Goal: Transaction & Acquisition: Purchase product/service

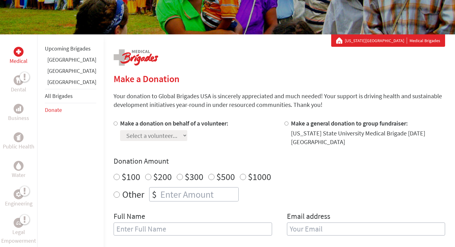
scroll to position [82, 0]
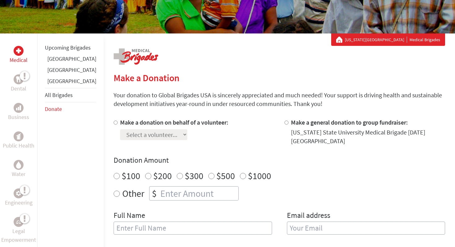
click at [114, 123] on input "Make a donation on behalf of a volunteer:" at bounding box center [116, 122] width 4 height 4
radio input "true"
click at [122, 131] on select "Select a volunteer... [PERSON_NAME] [PERSON_NAME] [PERSON_NAME] [PERSON_NAME] […" at bounding box center [153, 134] width 67 height 11
click at [133, 135] on select "Select a volunteer... [PERSON_NAME] [PERSON_NAME] [PERSON_NAME] [PERSON_NAME] […" at bounding box center [153, 134] width 67 height 11
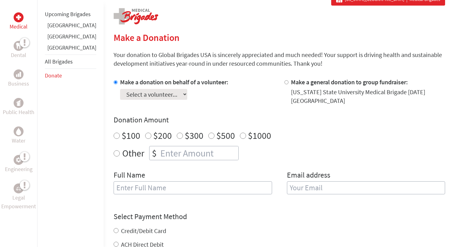
scroll to position [125, 0]
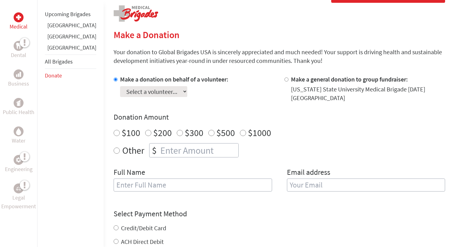
click at [145, 93] on select "Select a volunteer... [PERSON_NAME] [PERSON_NAME] [PERSON_NAME] [PERSON_NAME] […" at bounding box center [153, 91] width 67 height 11
click at [150, 90] on select "Select a volunteer... [PERSON_NAME] [PERSON_NAME] [PERSON_NAME] [PERSON_NAME] […" at bounding box center [153, 91] width 67 height 11
click at [146, 96] on select "Select a volunteer... [PERSON_NAME] [PERSON_NAME] [PERSON_NAME] [PERSON_NAME] […" at bounding box center [153, 91] width 67 height 11
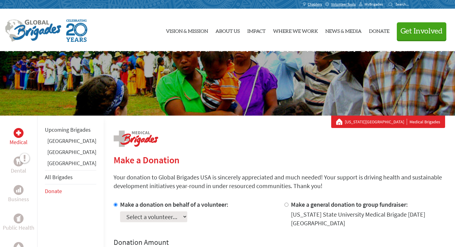
click at [368, 4] on span "MyBrigades" at bounding box center [374, 4] width 18 height 5
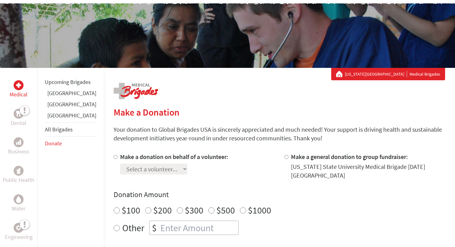
scroll to position [114, 0]
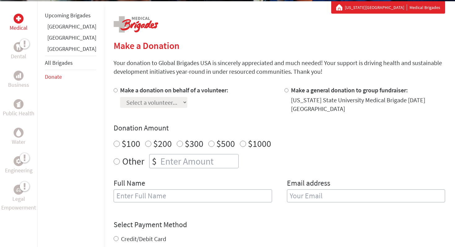
click at [114, 90] on input "Make a donation on behalf of a volunteer:" at bounding box center [116, 90] width 4 height 4
radio input "true"
click at [131, 104] on select "Select a volunteer... [PERSON_NAME] [PERSON_NAME] [PERSON_NAME] [PERSON_NAME] […" at bounding box center [153, 102] width 67 height 11
click at [285, 91] on input "Make a general donation to group fundraiser:" at bounding box center [287, 90] width 4 height 4
radio input "true"
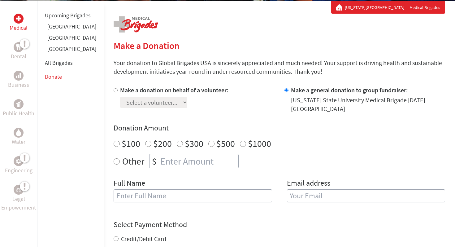
click at [114, 89] on input "Make a donation on behalf of a volunteer:" at bounding box center [116, 90] width 4 height 4
radio input "true"
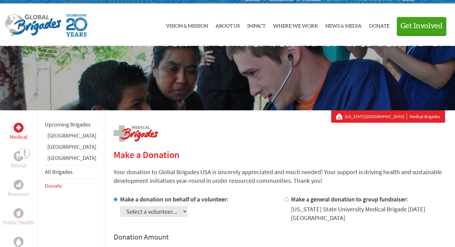
scroll to position [0, 0]
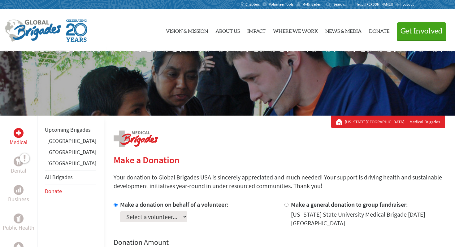
click at [379, 4] on p "Hello, Christeena!" at bounding box center [375, 4] width 41 height 5
click at [321, 4] on span "MyBrigades" at bounding box center [312, 4] width 18 height 5
click at [58, 167] on link "[GEOGRAPHIC_DATA]" at bounding box center [71, 162] width 49 height 7
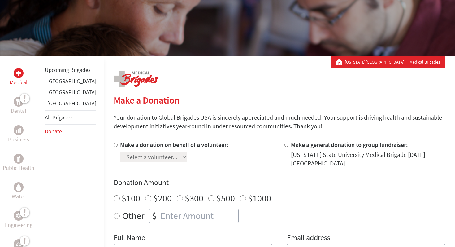
scroll to position [86, 0]
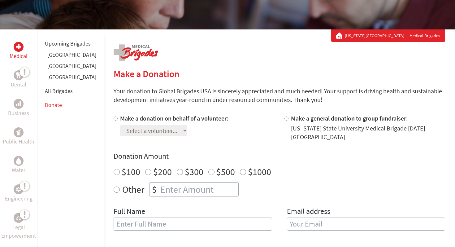
click at [114, 118] on input "Make a donation on behalf of a volunteer:" at bounding box center [116, 118] width 4 height 4
radio input "true"
click at [126, 135] on select "Select a volunteer... Cade Truemner Christeena Boddakayala Emily Saksewski Emma…" at bounding box center [153, 130] width 67 height 11
select select "D448427B-7854-11F0-9E6E-42010A400005"
click at [120, 125] on select "Select a volunteer... Cade Truemner Christeena Boddakayala Emily Saksewski Emma…" at bounding box center [153, 130] width 67 height 11
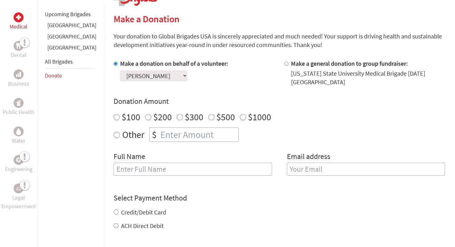
scroll to position [149, 0]
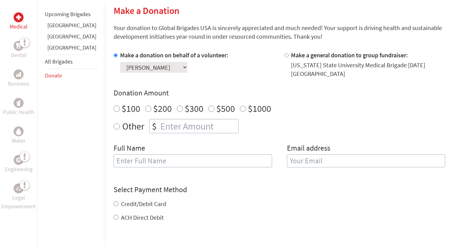
radio input "true"
click at [159, 122] on input "number" at bounding box center [198, 126] width 79 height 14
type input "250.00"
click at [245, 129] on div "Other $ 250.00" at bounding box center [280, 126] width 332 height 14
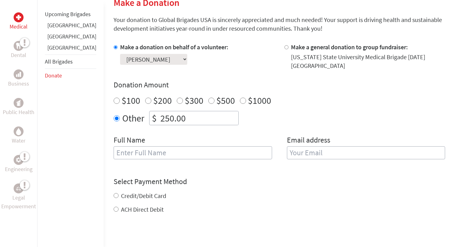
scroll to position [159, 0]
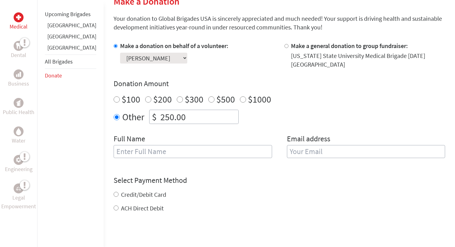
click at [210, 150] on input "text" at bounding box center [193, 151] width 159 height 13
click at [296, 150] on input "email" at bounding box center [366, 151] width 159 height 13
click at [226, 150] on input "Christeena" at bounding box center [193, 151] width 159 height 13
type input "Christeena Boddakayala"
click at [289, 153] on input "email" at bounding box center [366, 151] width 159 height 13
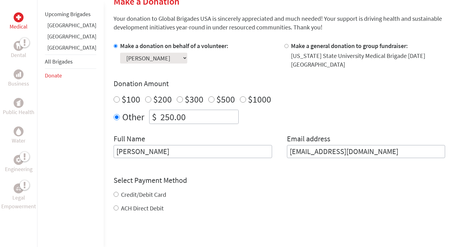
type input "boddaka1@msu.edu"
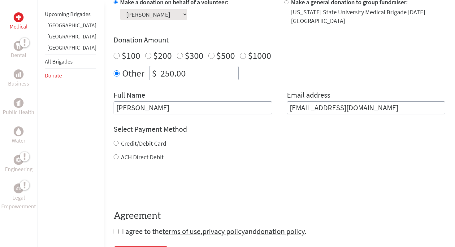
scroll to position [202, 0]
click at [114, 144] on input "Credit/Debit Card" at bounding box center [116, 142] width 5 height 5
radio input "true"
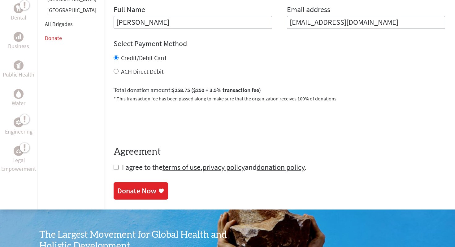
scroll to position [289, 0]
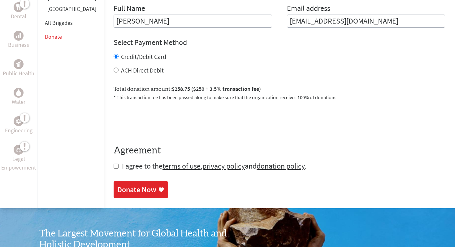
click at [114, 166] on input "checkbox" at bounding box center [116, 165] width 5 height 5
checkbox input "true"
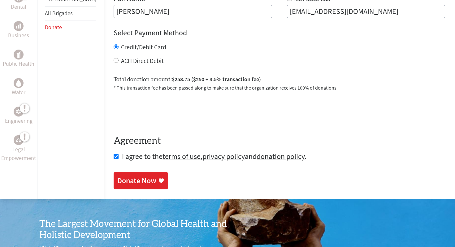
scroll to position [298, 0]
click at [129, 181] on div "Donate Now" at bounding box center [136, 181] width 39 height 10
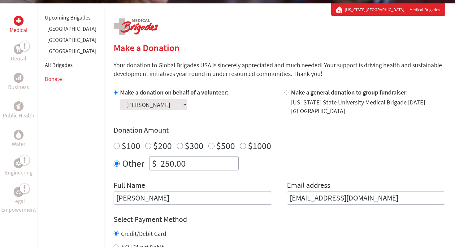
scroll to position [112, 0]
